Goal: Transaction & Acquisition: Purchase product/service

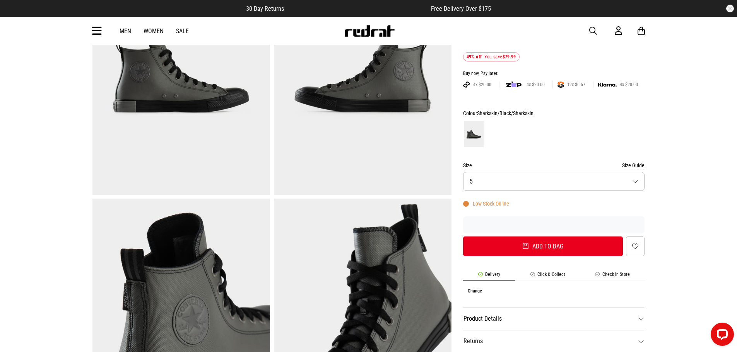
scroll to position [22, 0]
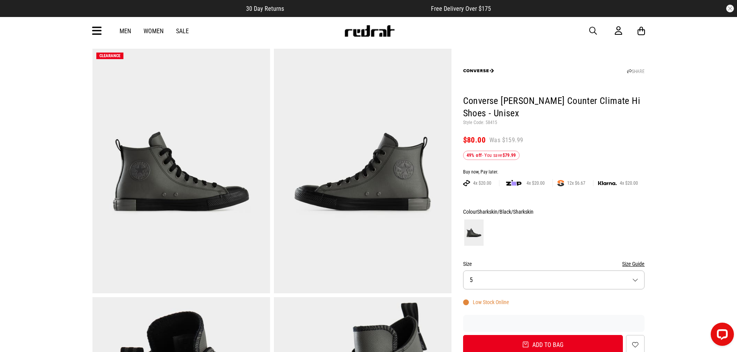
click at [124, 31] on link "Men" at bounding box center [126, 30] width 12 height 7
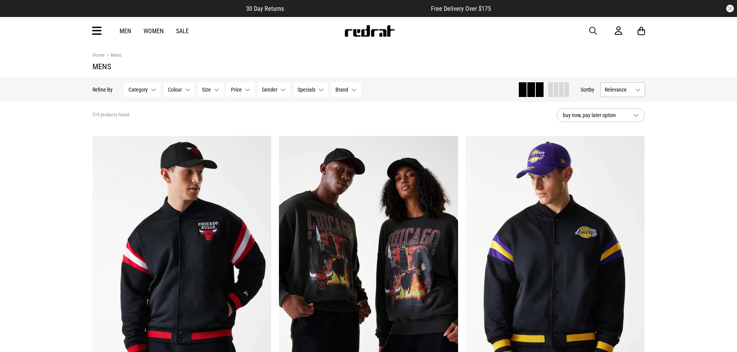
click at [97, 31] on icon at bounding box center [97, 31] width 10 height 13
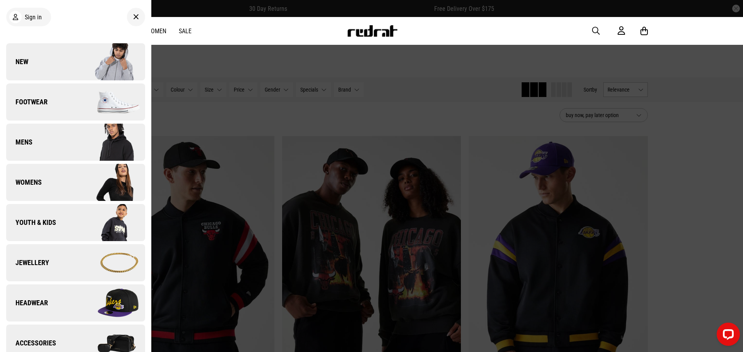
click at [38, 101] on span "Footwear" at bounding box center [26, 101] width 41 height 9
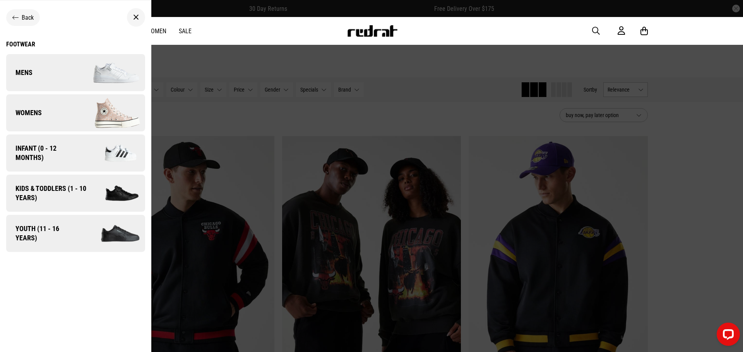
click at [22, 69] on span "Mens" at bounding box center [19, 72] width 26 height 9
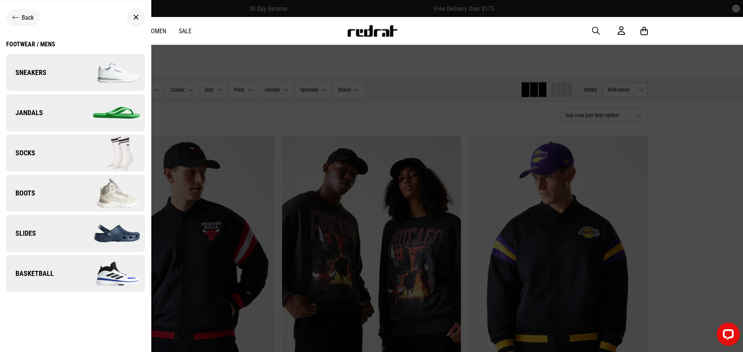
click at [34, 73] on span "Sneakers" at bounding box center [26, 72] width 40 height 9
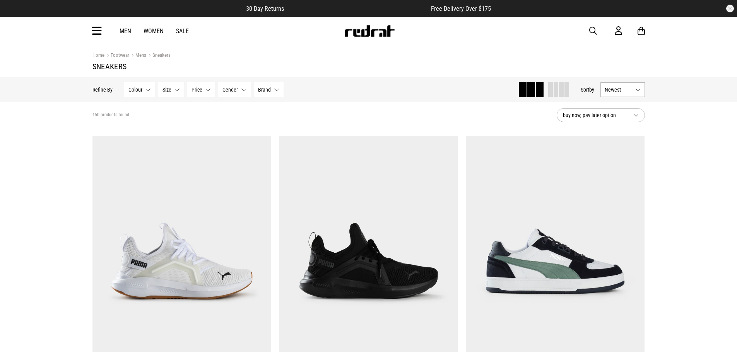
click at [278, 93] on button "Brand None selected" at bounding box center [269, 89] width 30 height 15
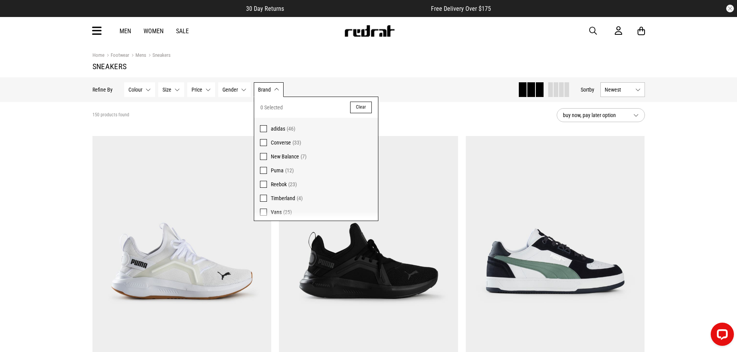
click at [287, 138] on span "Converse (33)" at bounding box center [321, 142] width 101 height 9
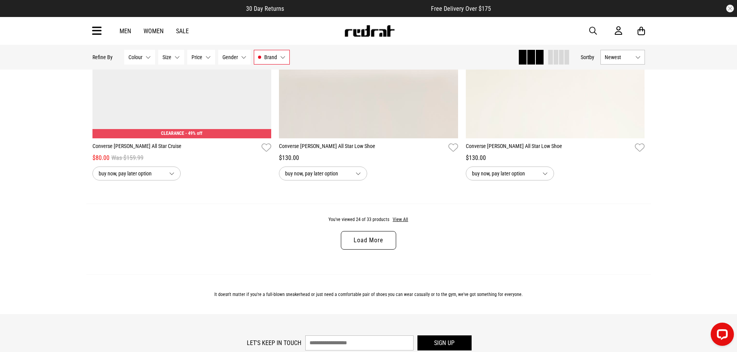
scroll to position [2436, 0]
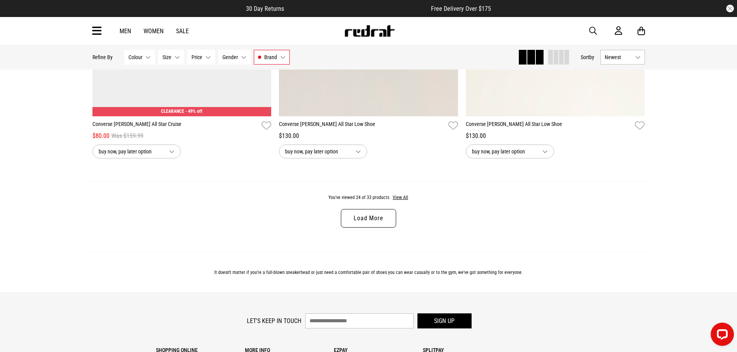
click at [388, 224] on link "Load More" at bounding box center [368, 218] width 55 height 19
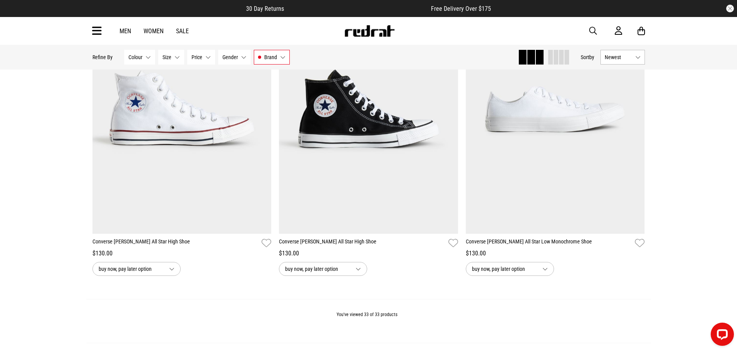
scroll to position [3326, 0]
